Goal: Task Accomplishment & Management: Use online tool/utility

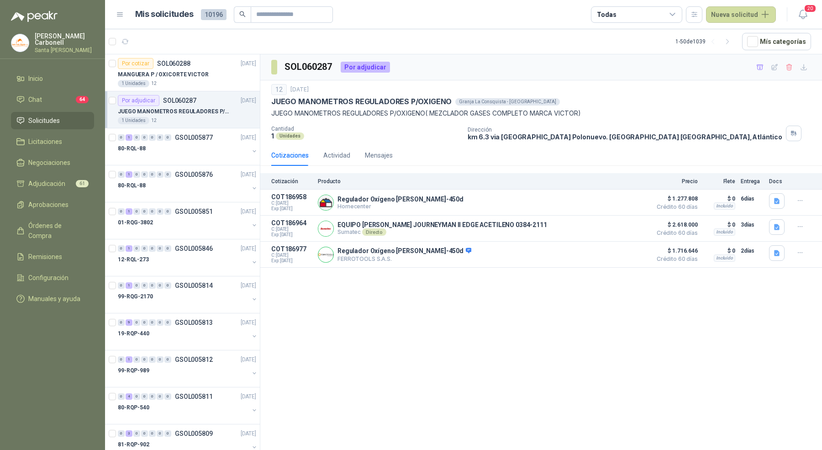
scroll to position [448, 0]
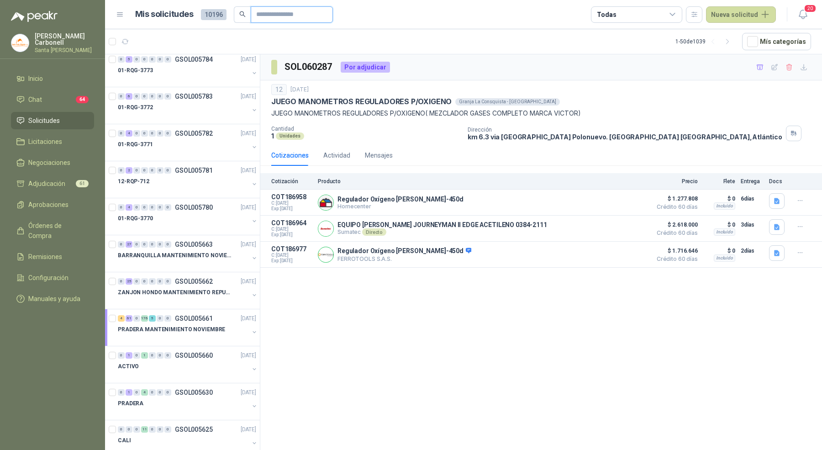
click at [307, 13] on input "text" at bounding box center [288, 15] width 64 height 16
paste input "**********"
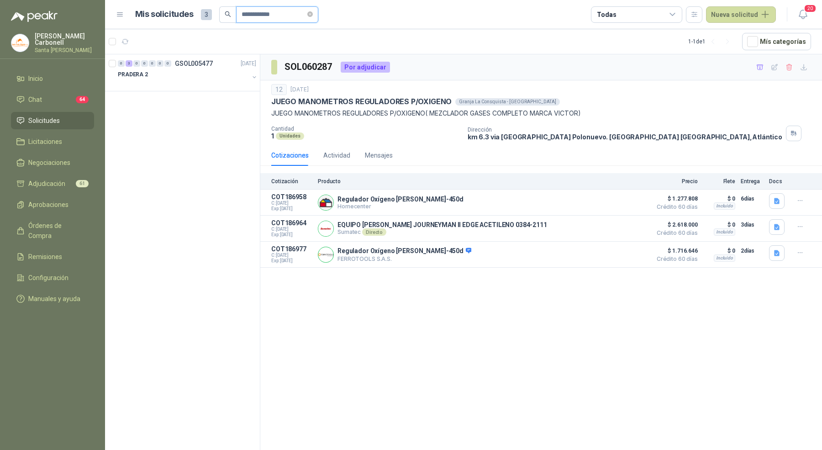
scroll to position [0, 0]
type input "**********"
click at [218, 80] on div at bounding box center [183, 83] width 131 height 7
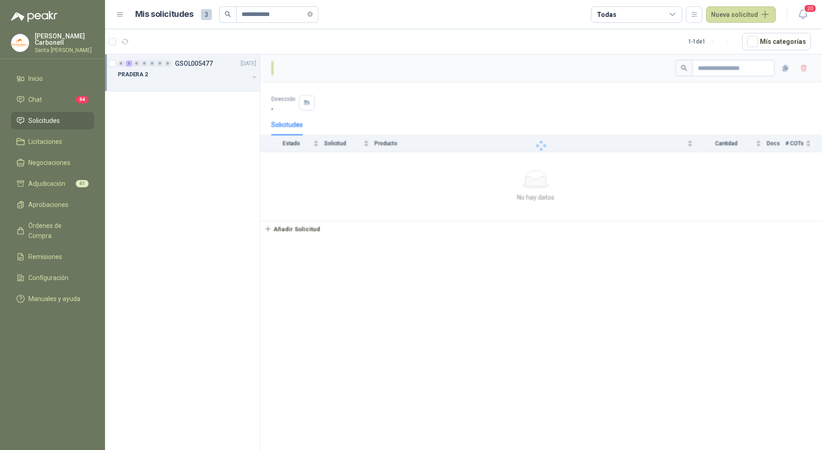
click at [218, 80] on div at bounding box center [183, 83] width 131 height 7
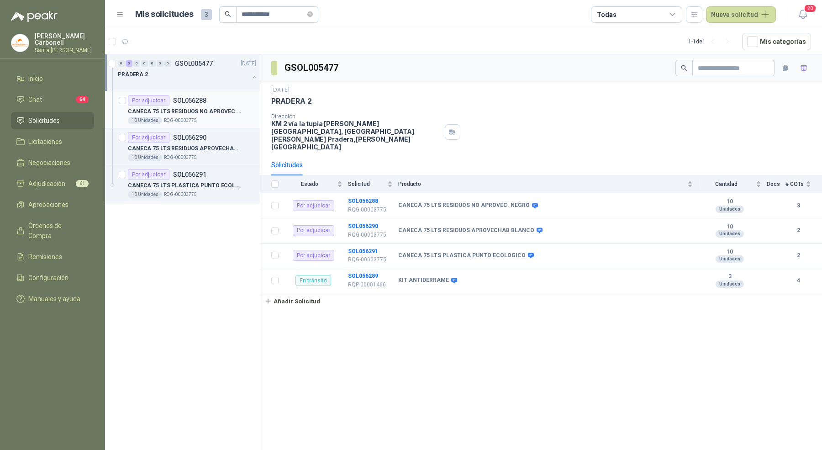
click at [224, 110] on p "CANECA 75 LTS RESIDUOS NO APROVEC. NEGRO" at bounding box center [185, 111] width 114 height 9
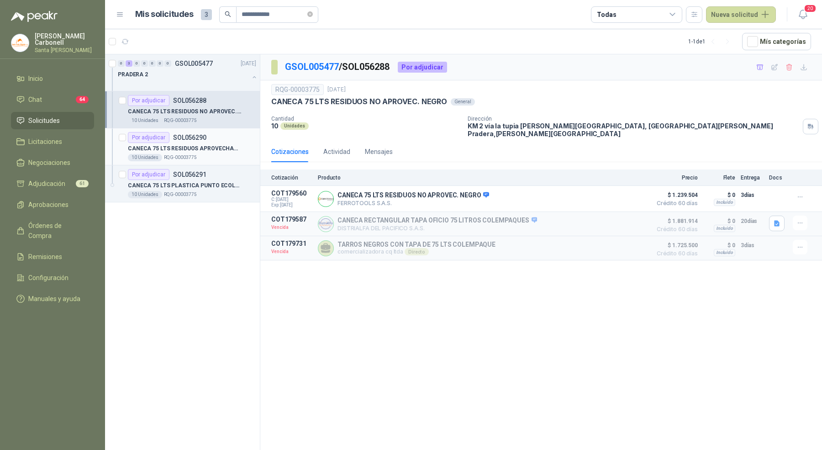
click at [207, 159] on div "10 Unidades RQG-00003775" at bounding box center [192, 157] width 128 height 7
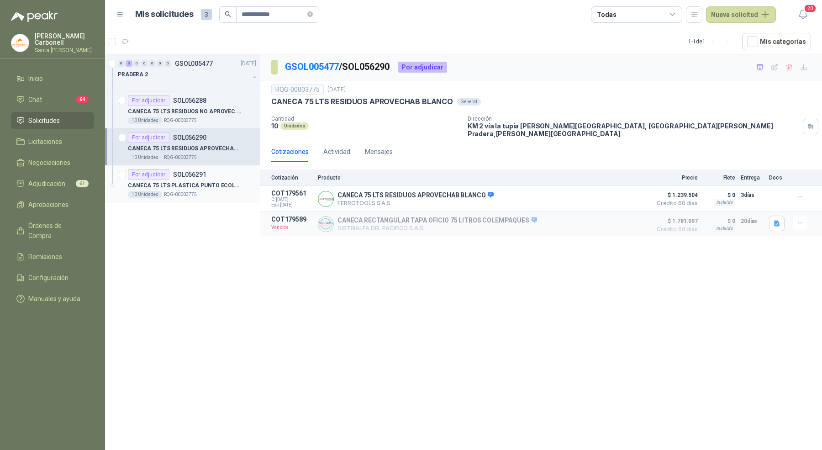
click at [208, 191] on div "10 Unidades RQG-00003775" at bounding box center [192, 194] width 128 height 7
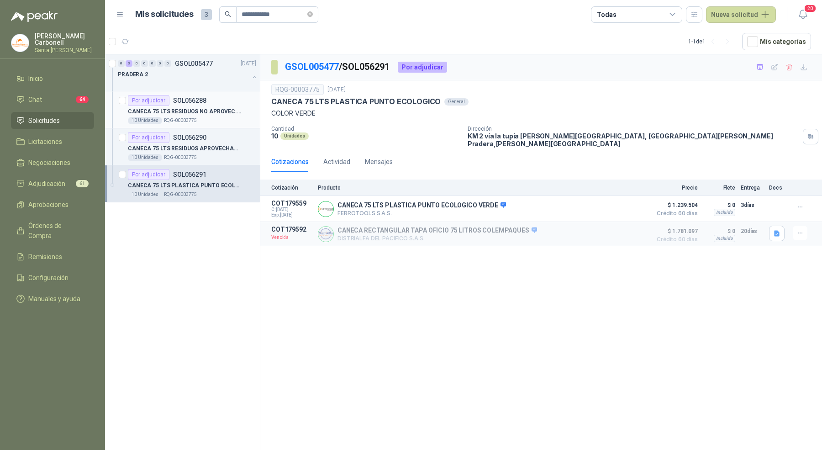
click at [212, 107] on p "CANECA 75 LTS RESIDUOS NO APROVEC. NEGRO" at bounding box center [185, 111] width 114 height 9
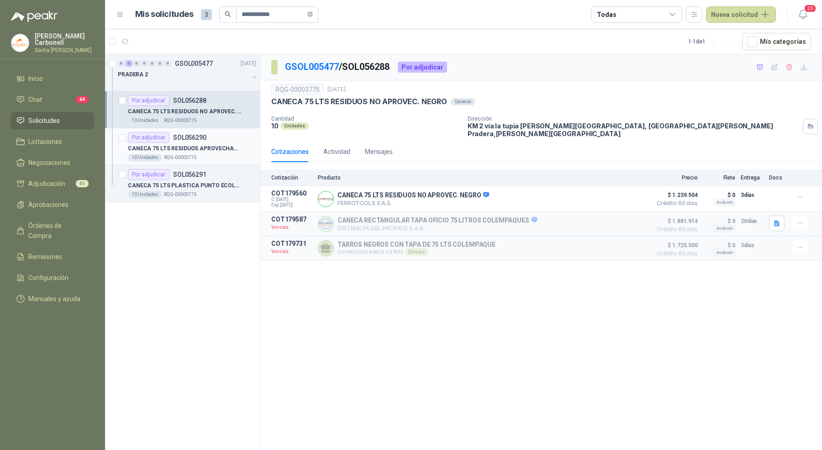
click at [222, 152] on p "CANECA 75 LTS RESIDUOS APROVECHAB BLANCO" at bounding box center [185, 148] width 114 height 9
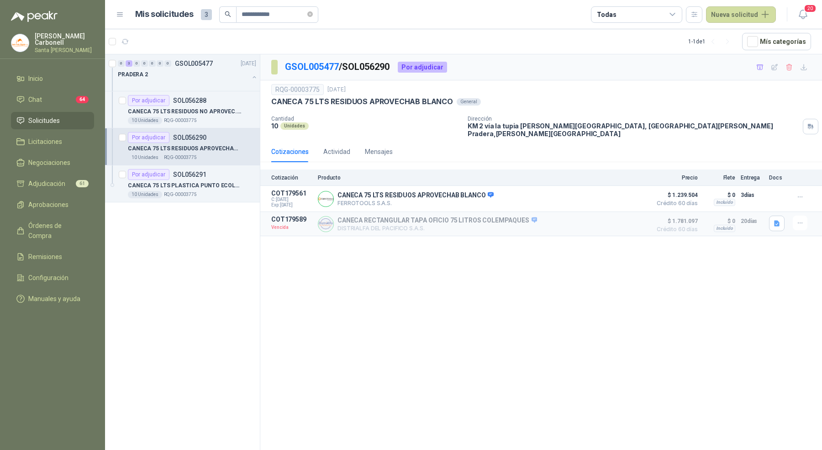
click at [221, 203] on div "0 3 0 0 0 0 0 GSOL005477 [DATE] PRADERA 2 Por adjudicar SOL056288 CANECA 75 LTS…" at bounding box center [182, 253] width 155 height 399
click at [223, 192] on div "10 Unidades RQG-00003775" at bounding box center [192, 194] width 128 height 7
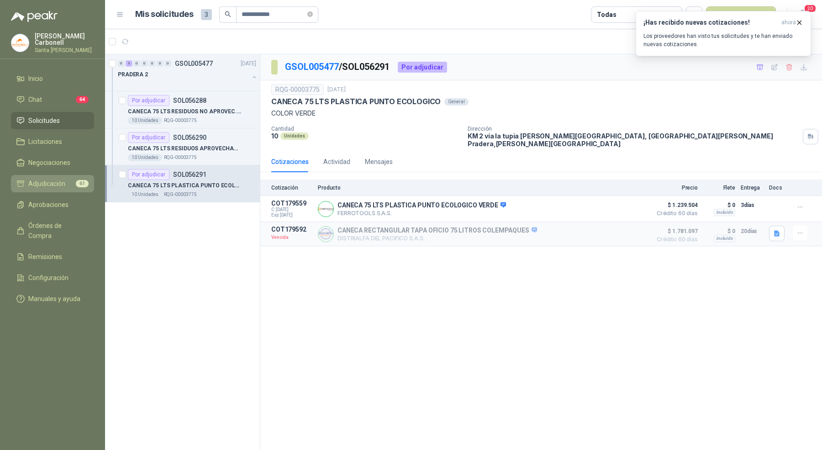
click at [76, 179] on li "Adjudicación 61" at bounding box center [52, 184] width 72 height 10
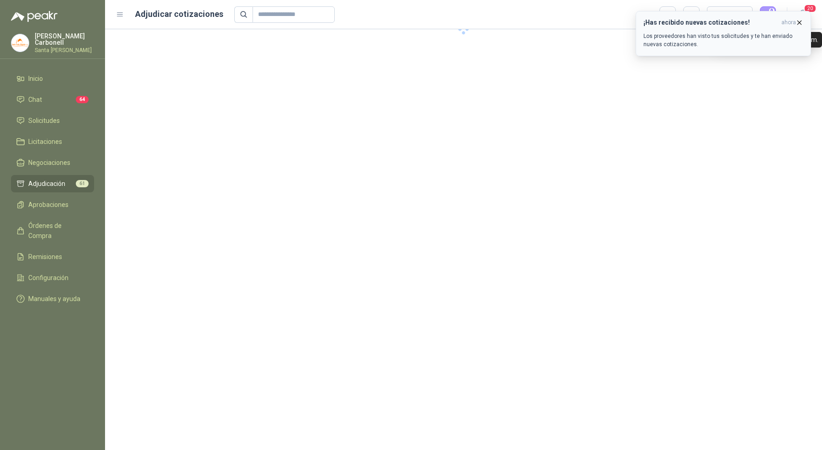
click at [796, 24] on icon "button" at bounding box center [800, 23] width 8 height 8
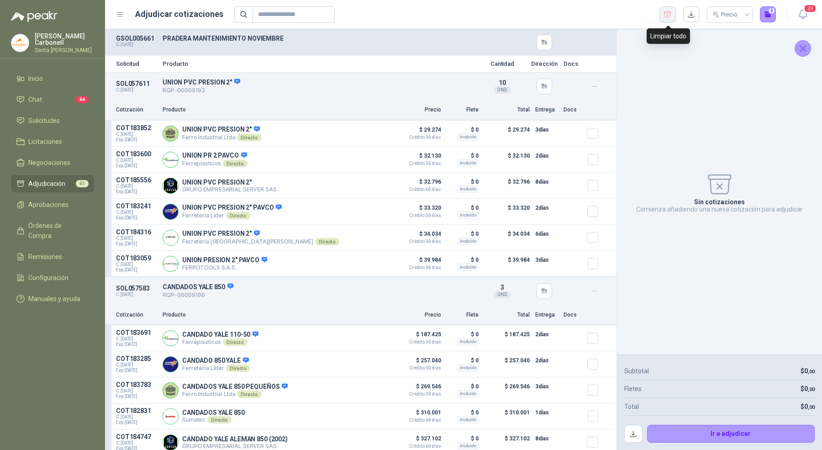
click at [670, 15] on icon "button" at bounding box center [667, 14] width 9 height 9
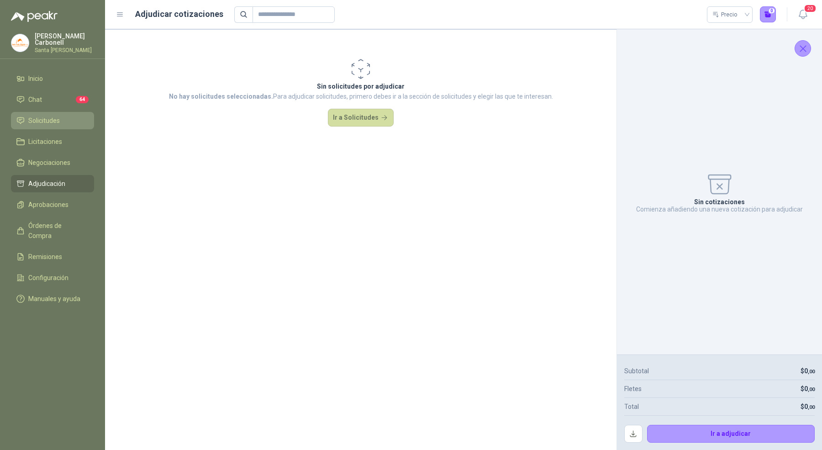
click at [58, 112] on link "Solicitudes" at bounding box center [52, 120] width 83 height 17
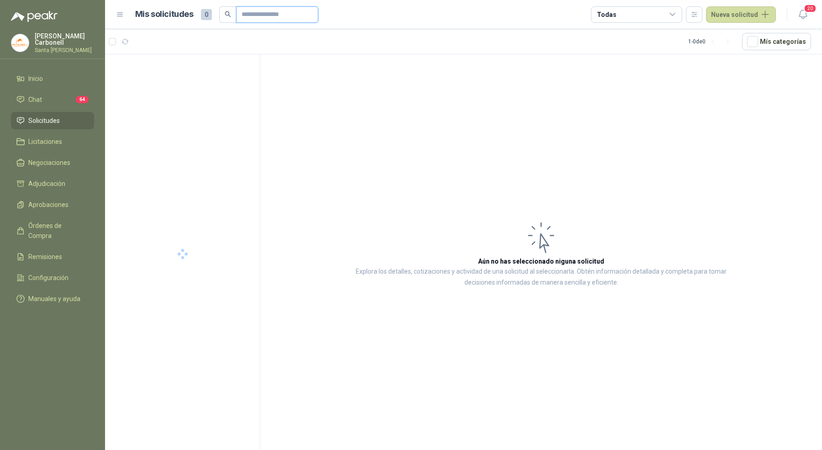
click at [261, 17] on input "text" at bounding box center [274, 15] width 64 height 16
paste input "**********"
type input "**********"
click at [156, 77] on div "PRADERA 2" at bounding box center [183, 74] width 131 height 11
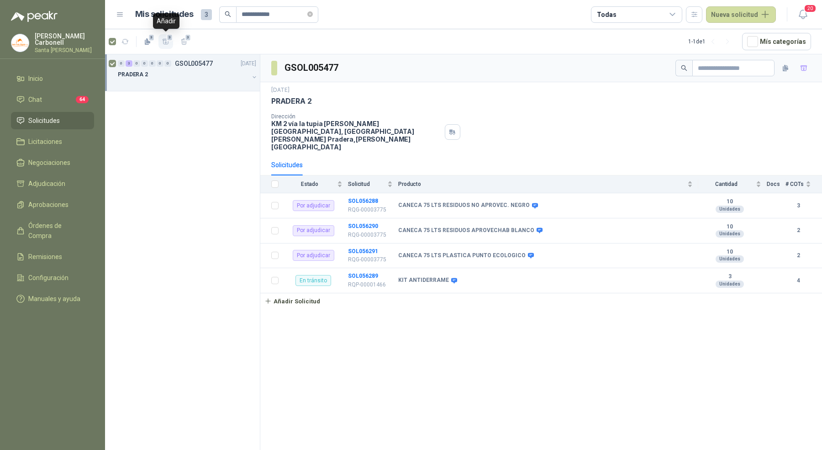
click at [165, 43] on icon "button" at bounding box center [166, 41] width 6 height 5
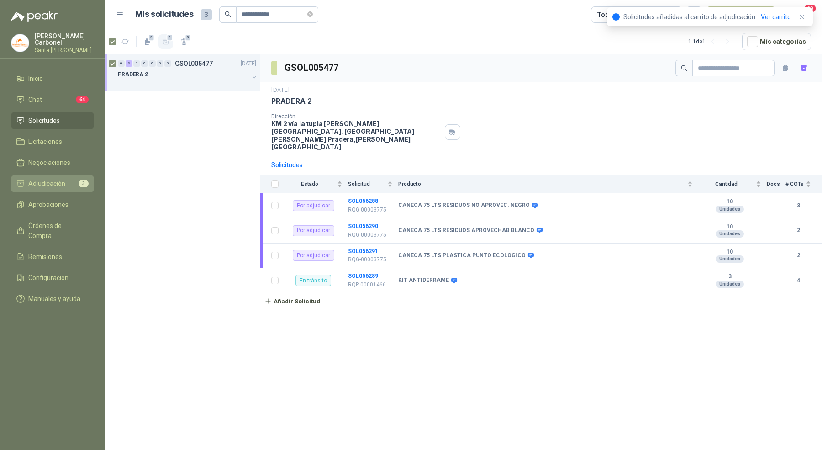
click at [76, 182] on li "Adjudicación 3" at bounding box center [52, 184] width 72 height 10
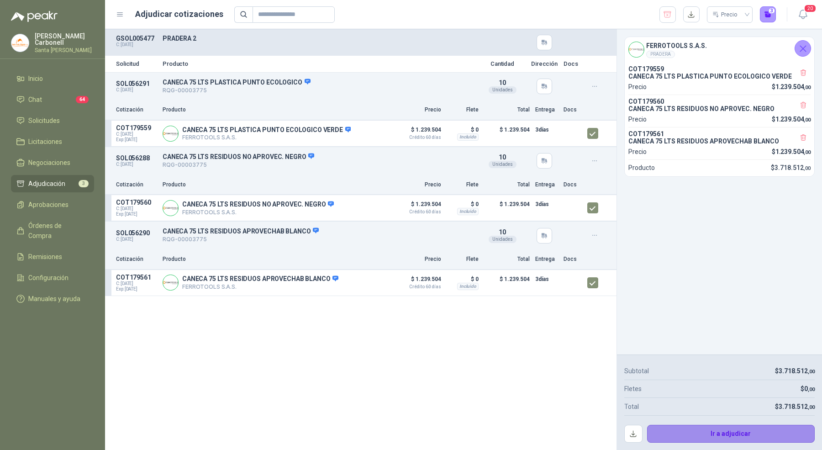
click at [692, 432] on button "Ir a adjudicar" at bounding box center [731, 434] width 168 height 18
